Goal: Task Accomplishment & Management: Manage account settings

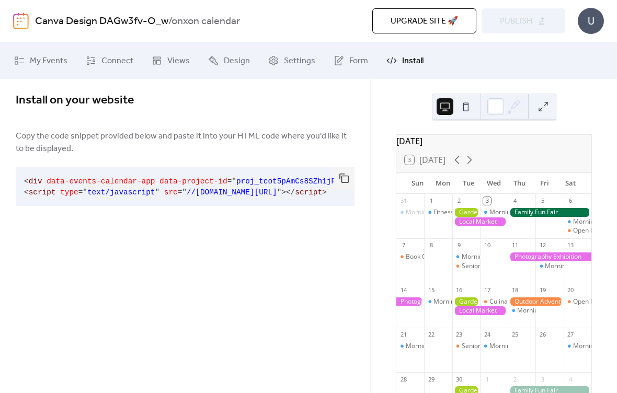
click at [63, 262] on div "Install on your website Copy the code snippet provided below and paste it into …" at bounding box center [185, 236] width 370 height 314
click at [41, 248] on div "Install on your website Copy the code snippet provided below and paste it into …" at bounding box center [185, 236] width 370 height 314
click at [274, 58] on icon at bounding box center [273, 60] width 10 height 10
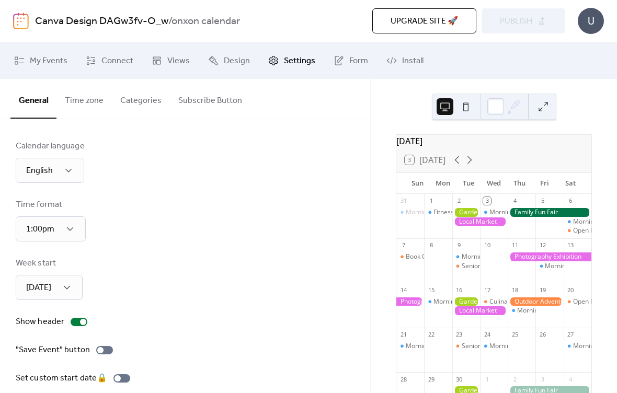
click at [338, 63] on icon at bounding box center [338, 60] width 10 height 10
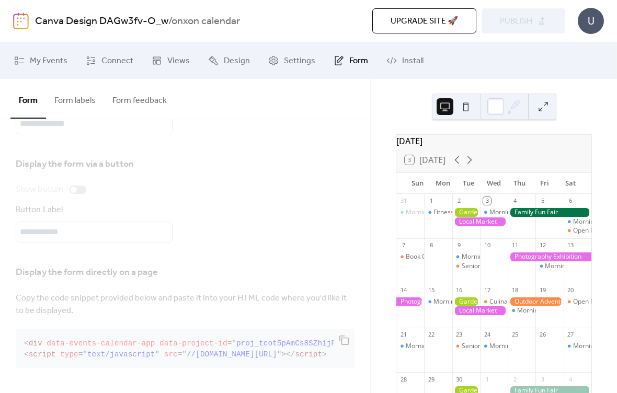
scroll to position [75, 0]
click at [162, 59] on link "Views" at bounding box center [171, 61] width 54 height 28
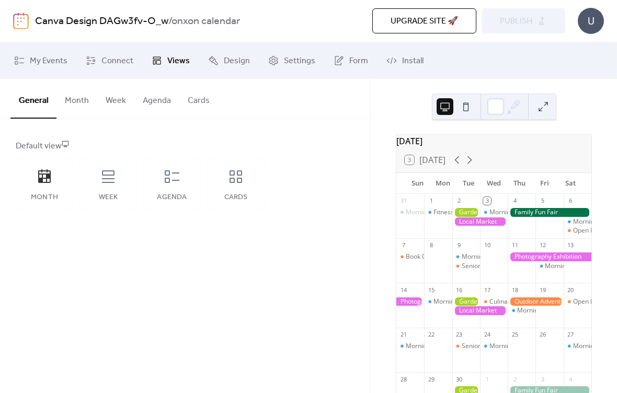
click at [107, 57] on span "Connect" at bounding box center [117, 61] width 32 height 13
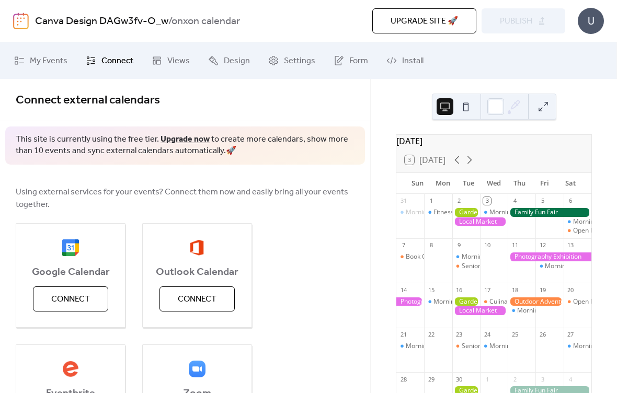
click at [64, 297] on span "Connect" at bounding box center [70, 299] width 39 height 13
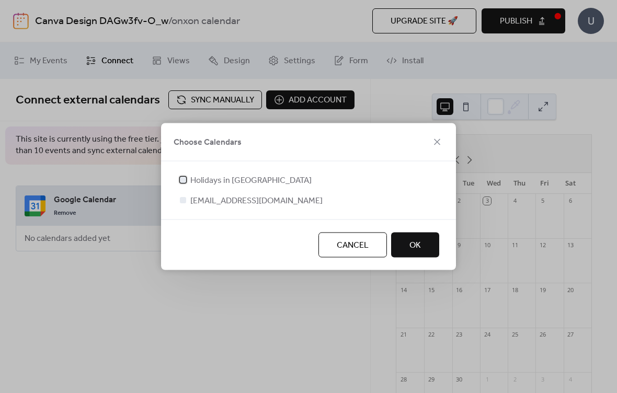
click at [186, 184] on div at bounding box center [183, 180] width 10 height 10
click at [186, 202] on div at bounding box center [183, 200] width 6 height 6
click at [184, 198] on div at bounding box center [183, 200] width 6 height 6
click at [189, 203] on label "[EMAIL_ADDRESS][DOMAIN_NAME]" at bounding box center [250, 200] width 145 height 13
click at [186, 179] on div at bounding box center [183, 180] width 6 height 6
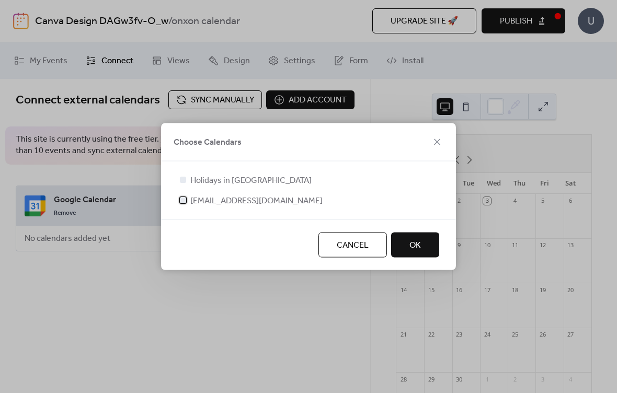
click at [183, 199] on div at bounding box center [183, 200] width 6 height 6
click at [184, 181] on div at bounding box center [183, 180] width 6 height 6
click at [416, 244] on span "OK" at bounding box center [414, 245] width 11 height 13
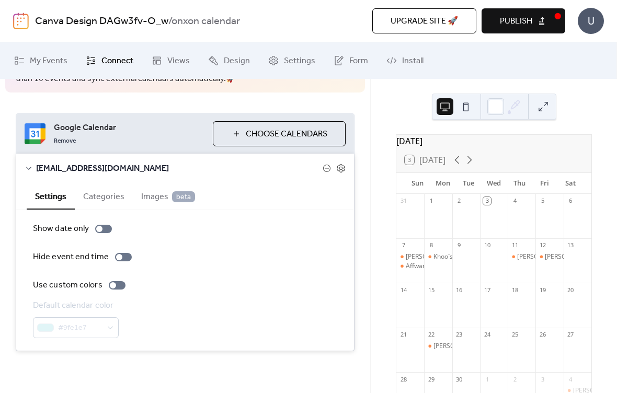
scroll to position [96, 0]
click at [236, 133] on button "Choose Calendars" at bounding box center [279, 134] width 133 height 25
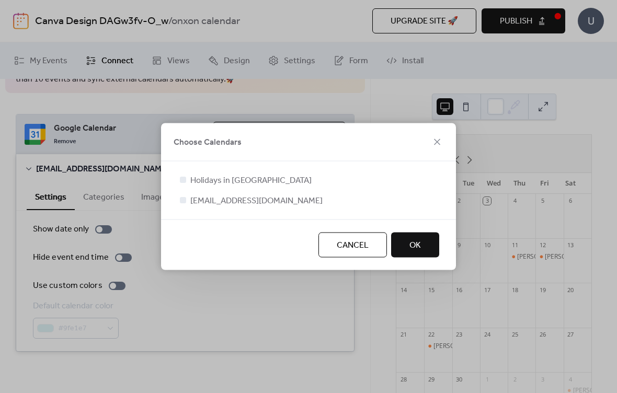
click at [183, 176] on div at bounding box center [183, 180] width 10 height 10
click at [183, 178] on div at bounding box center [183, 180] width 6 height 6
click at [350, 246] on span "Cancel" at bounding box center [353, 245] width 32 height 13
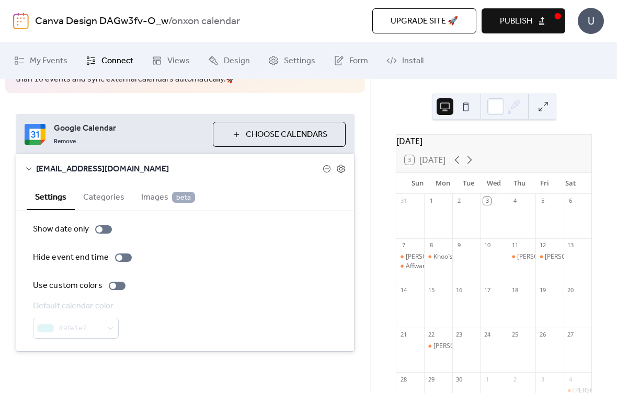
click at [497, 103] on div at bounding box center [495, 106] width 17 height 17
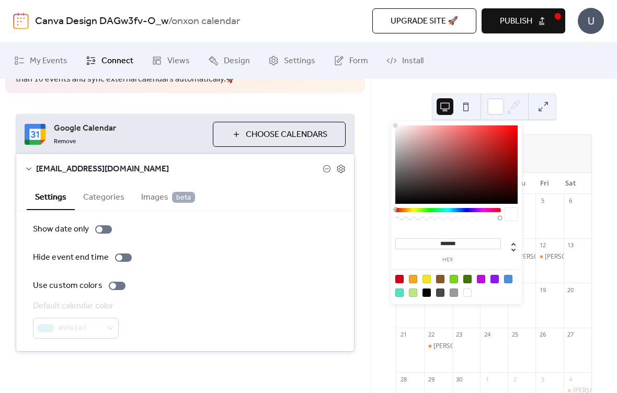
click at [563, 324] on div at bounding box center [577, 310] width 28 height 27
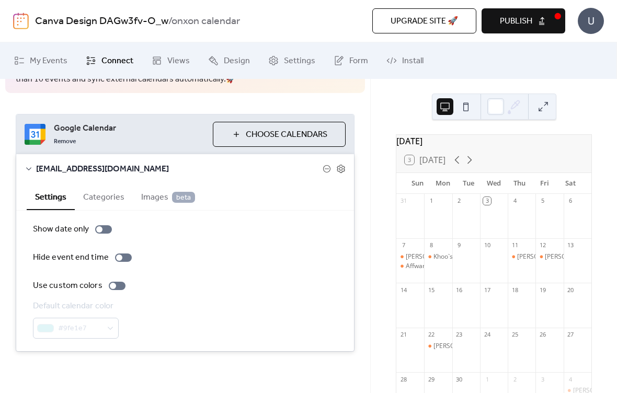
click at [494, 106] on div at bounding box center [495, 106] width 17 height 17
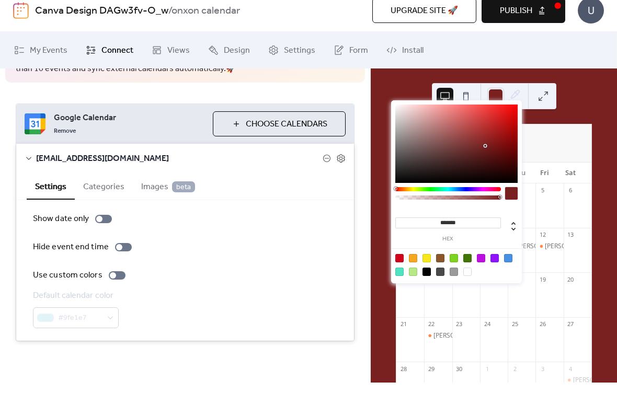
type input "*******"
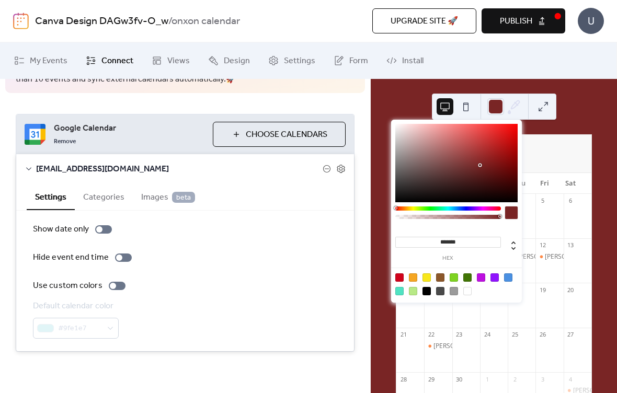
click at [469, 107] on button at bounding box center [465, 106] width 17 height 17
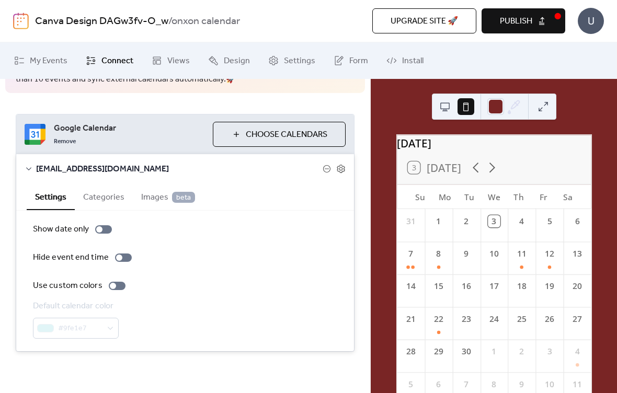
click at [111, 62] on span "Connect" at bounding box center [117, 61] width 32 height 13
click at [169, 64] on span "Views" at bounding box center [178, 61] width 22 height 13
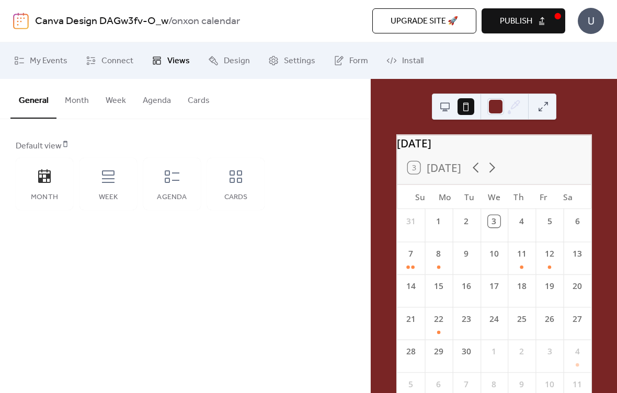
click at [117, 180] on div "Week" at bounding box center [107, 184] width 57 height 52
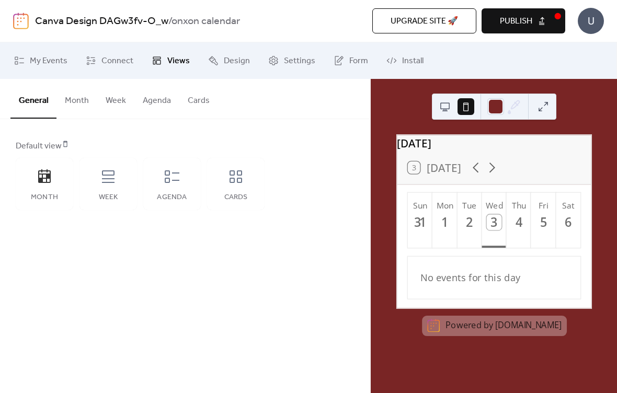
click at [177, 178] on icon at bounding box center [172, 176] width 17 height 17
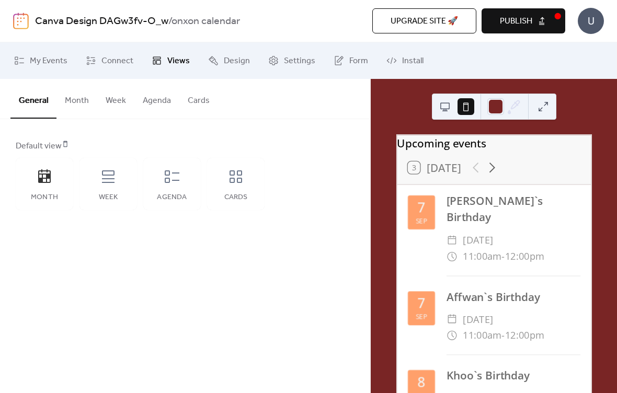
click at [118, 183] on div "Week" at bounding box center [107, 184] width 57 height 52
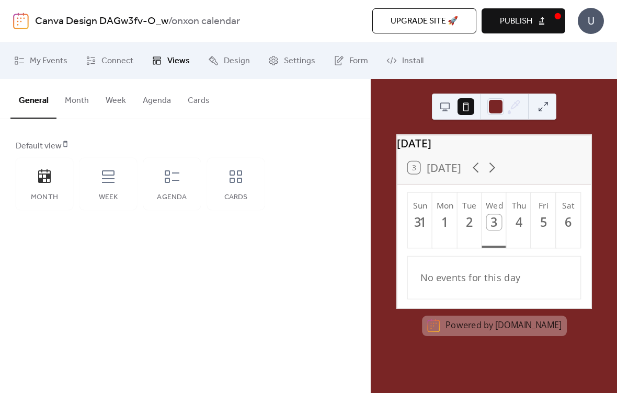
click at [173, 179] on icon at bounding box center [172, 176] width 17 height 17
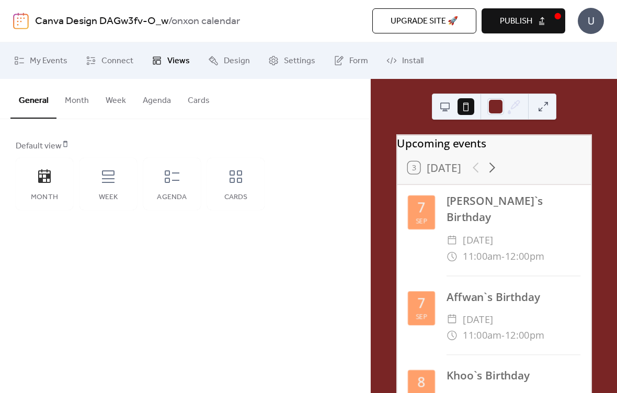
click at [241, 183] on icon at bounding box center [235, 176] width 17 height 17
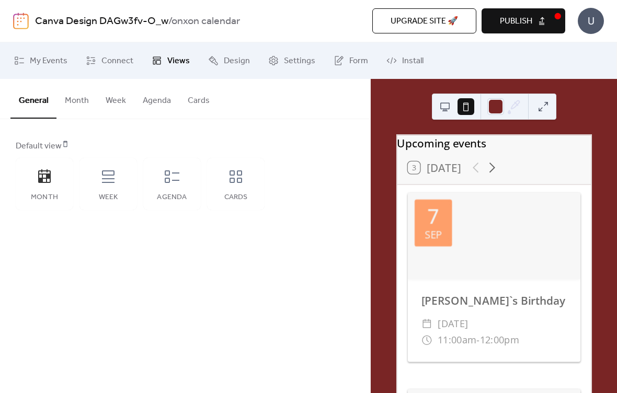
click at [174, 180] on icon at bounding box center [172, 176] width 15 height 13
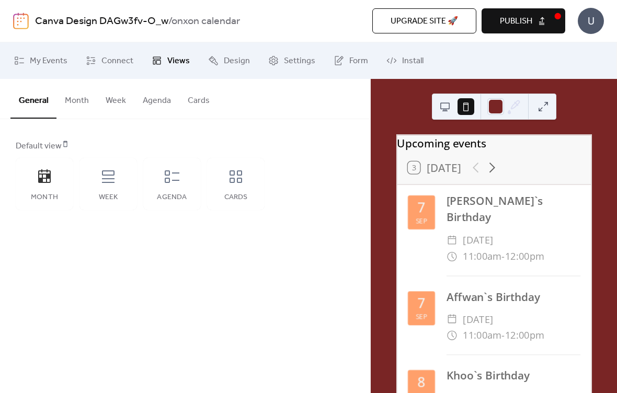
click at [228, 181] on icon at bounding box center [235, 176] width 17 height 17
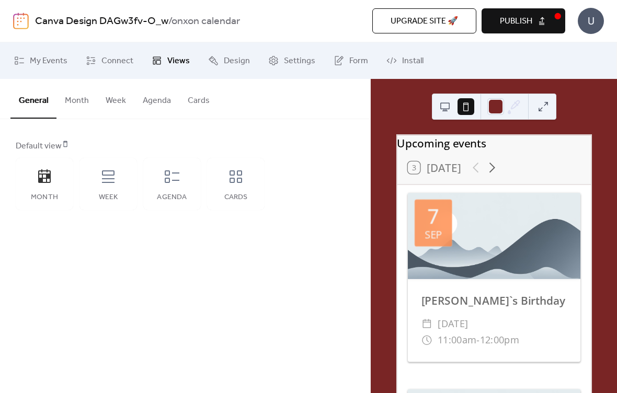
click at [40, 180] on icon at bounding box center [44, 176] width 13 height 14
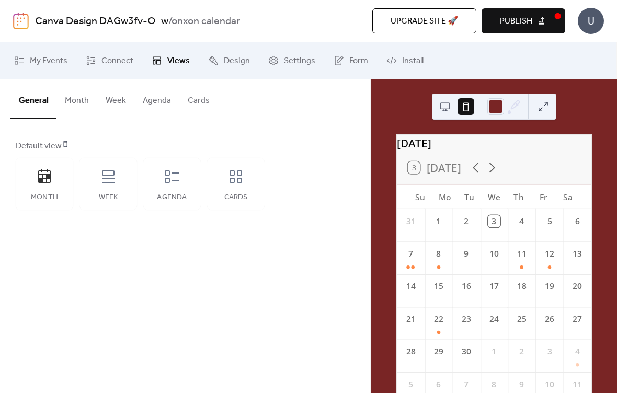
click at [246, 187] on div "Cards" at bounding box center [235, 184] width 57 height 52
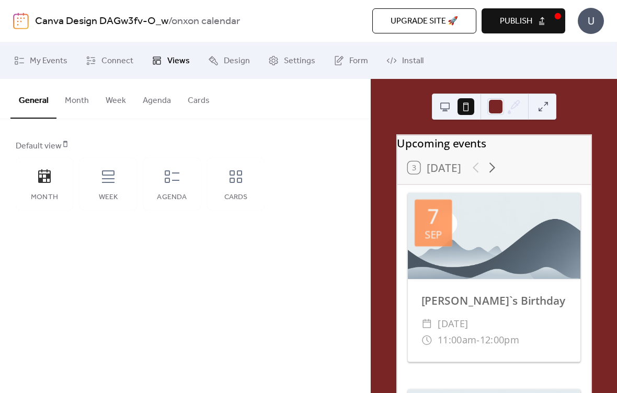
click at [525, 23] on span "Publish" at bounding box center [516, 21] width 32 height 13
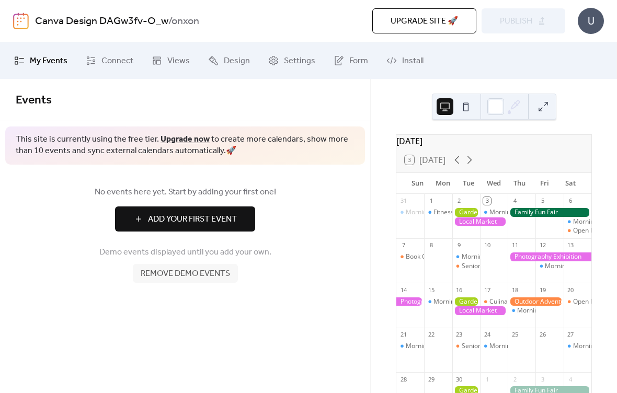
click at [131, 217] on button "Add Your First Event" at bounding box center [185, 218] width 140 height 25
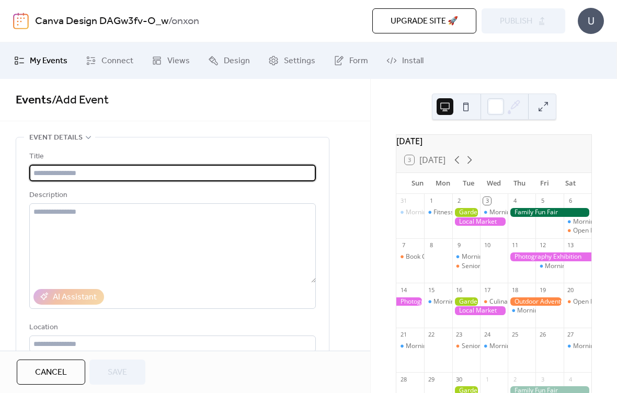
click at [73, 370] on button "Cancel" at bounding box center [51, 372] width 68 height 25
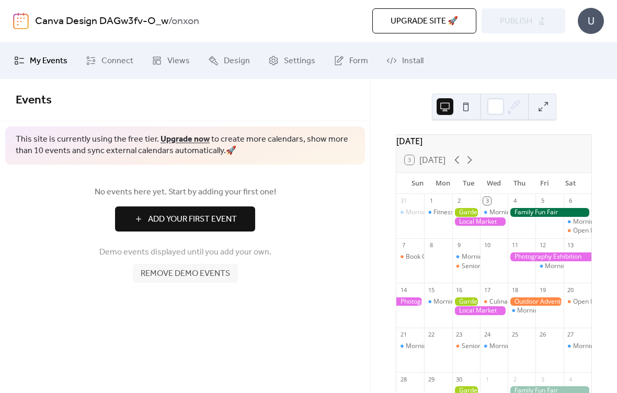
click at [278, 61] on link "Settings" at bounding box center [291, 61] width 63 height 28
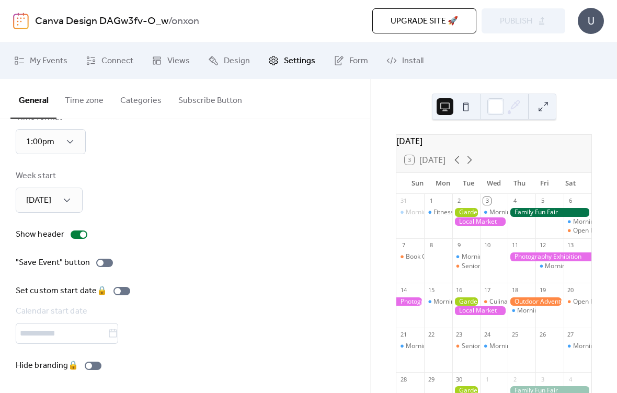
scroll to position [91, 0]
click at [224, 64] on span "Design" at bounding box center [237, 61] width 26 height 13
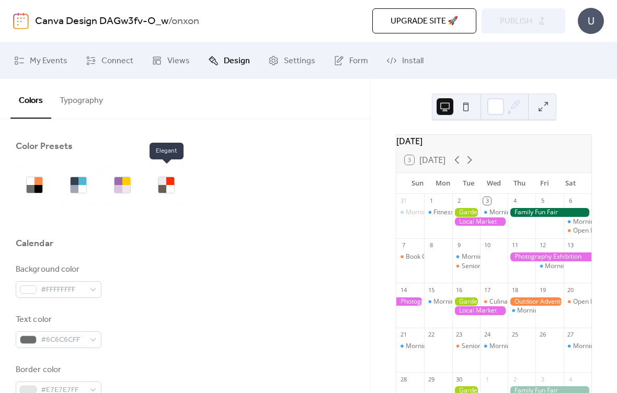
click at [161, 60] on link "Views" at bounding box center [171, 61] width 54 height 28
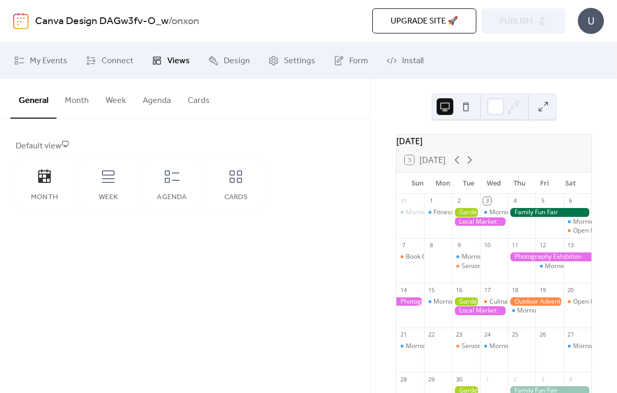
click at [226, 180] on div "Cards" at bounding box center [235, 184] width 57 height 52
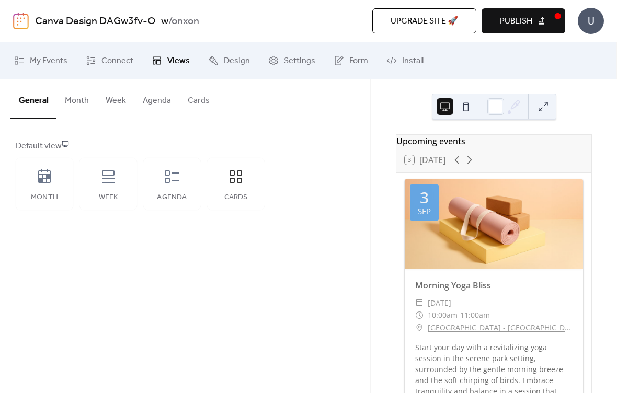
click at [100, 62] on link "Connect" at bounding box center [109, 61] width 63 height 28
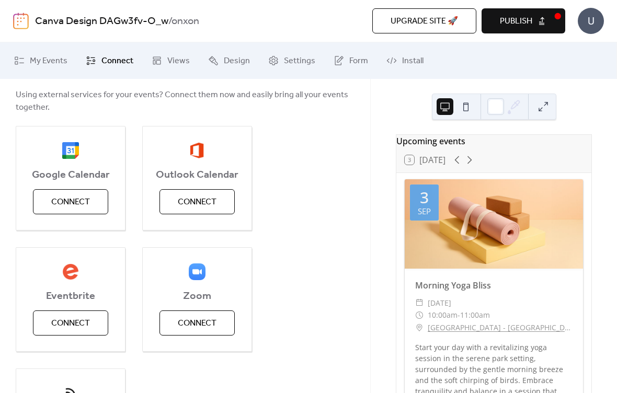
scroll to position [98, 0]
click at [61, 199] on span "Connect" at bounding box center [70, 201] width 39 height 13
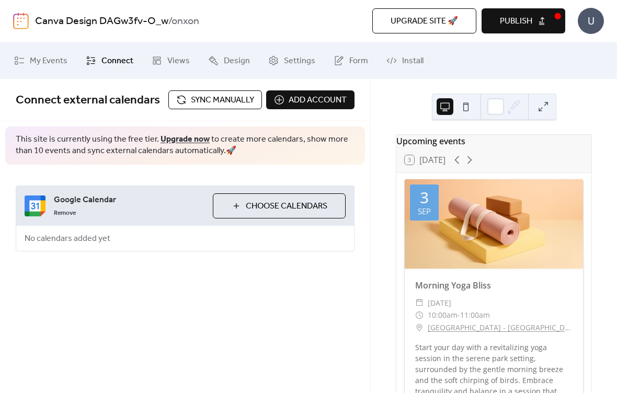
scroll to position [0, 0]
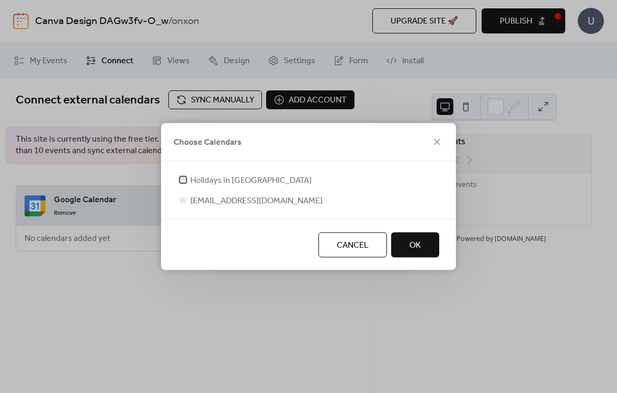
click at [185, 182] on div at bounding box center [183, 180] width 6 height 6
click at [182, 201] on div at bounding box center [183, 200] width 6 height 6
click at [182, 203] on div at bounding box center [183, 200] width 6 height 6
click at [180, 175] on div at bounding box center [183, 180] width 10 height 10
click at [182, 203] on div at bounding box center [183, 200] width 6 height 6
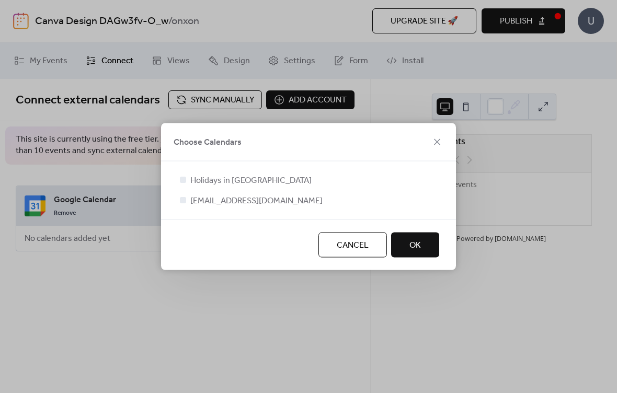
click at [416, 255] on button "OK" at bounding box center [415, 245] width 48 height 25
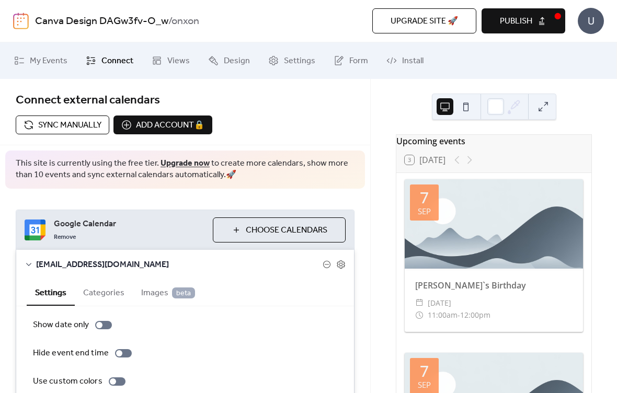
click at [35, 124] on button "Sync manually" at bounding box center [63, 124] width 94 height 19
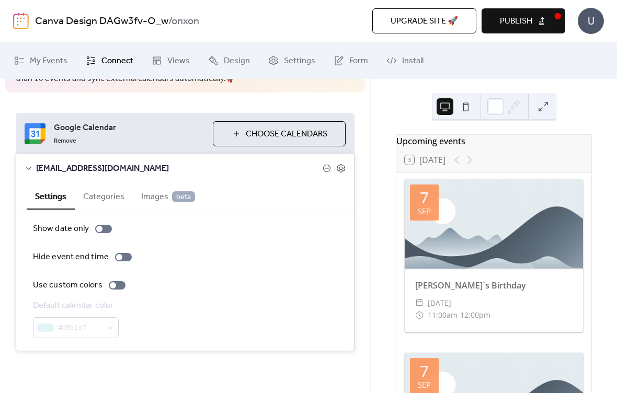
scroll to position [96, 0]
click at [99, 224] on label "Show date only" at bounding box center [74, 229] width 83 height 13
click at [123, 261] on label "Hide event end time" at bounding box center [84, 257] width 103 height 13
click at [100, 233] on div at bounding box center [103, 229] width 17 height 8
click at [96, 201] on button "Categories" at bounding box center [104, 196] width 58 height 26
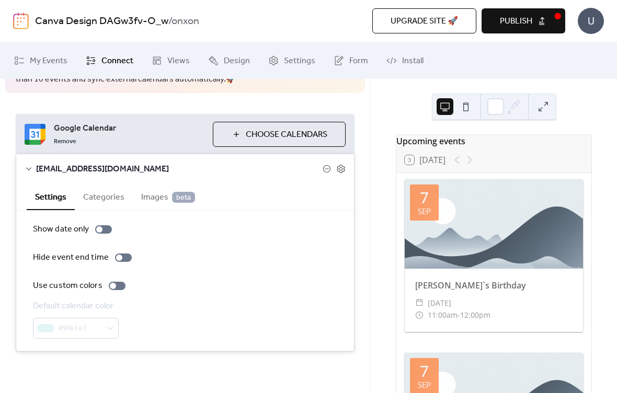
scroll to position [52, 0]
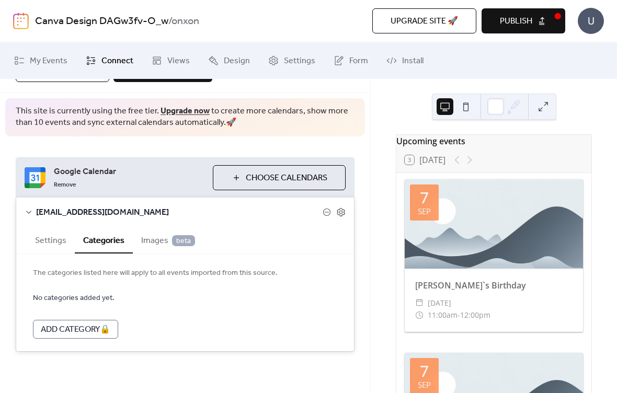
click at [48, 241] on button "Settings" at bounding box center [51, 240] width 48 height 26
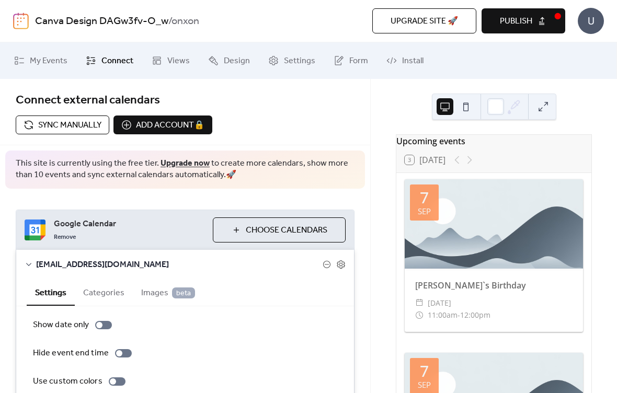
scroll to position [0, 0]
click at [237, 231] on button "Choose Calendars" at bounding box center [279, 229] width 133 height 25
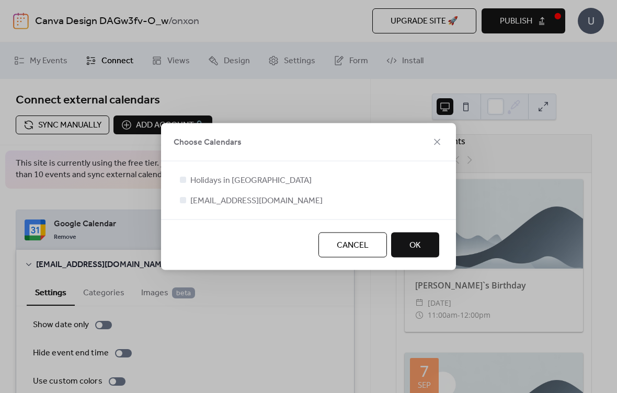
click at [339, 251] on span "Cancel" at bounding box center [353, 245] width 32 height 13
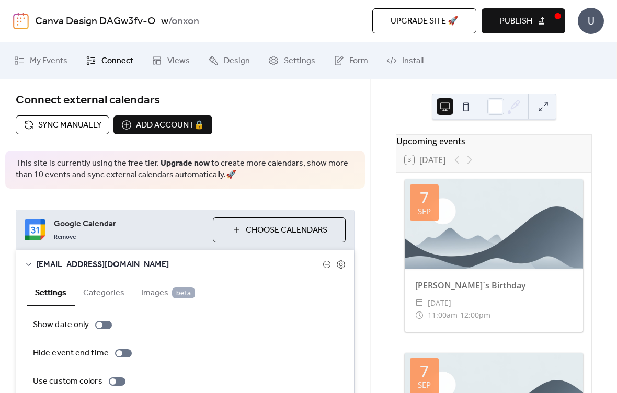
click at [525, 22] on span "Publish" at bounding box center [516, 21] width 32 height 13
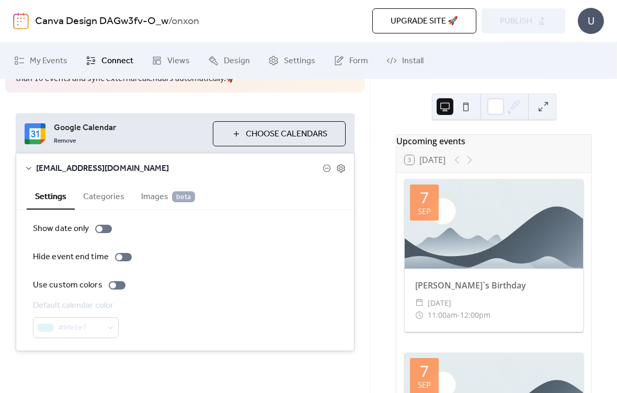
scroll to position [96, 0]
click at [109, 65] on span "Connect" at bounding box center [117, 61] width 32 height 13
click at [113, 65] on span "Connect" at bounding box center [117, 61] width 32 height 13
click at [171, 62] on span "Views" at bounding box center [178, 61] width 22 height 13
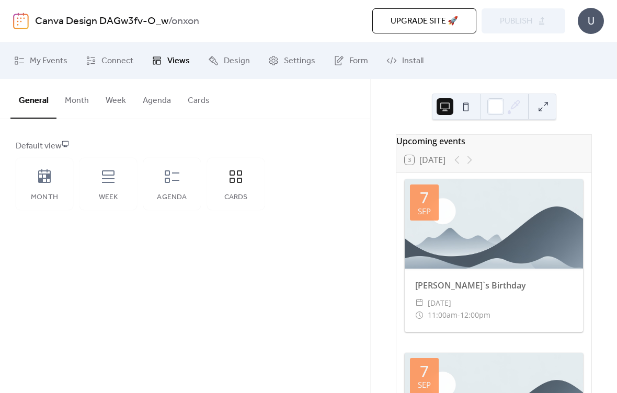
click at [228, 63] on span "Design" at bounding box center [237, 61] width 26 height 13
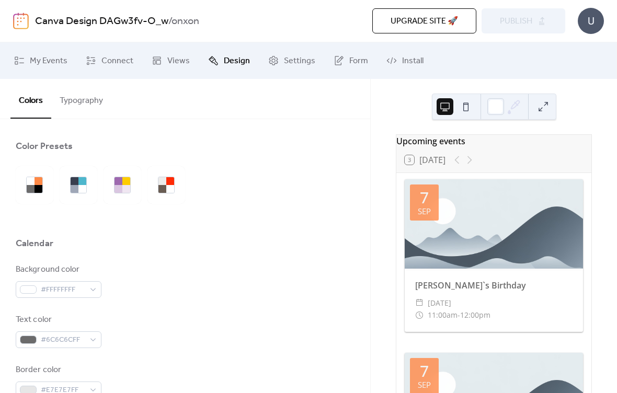
click at [284, 62] on span "Settings" at bounding box center [299, 61] width 31 height 13
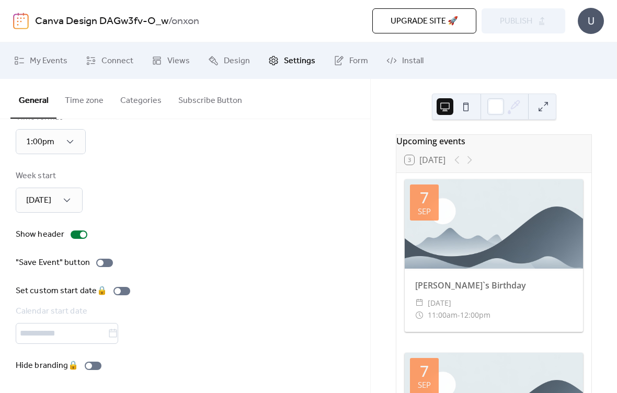
scroll to position [91, 0]
